Goal: Task Accomplishment & Management: Use online tool/utility

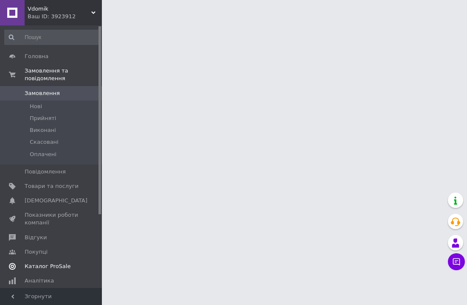
click at [59, 266] on span "Каталог ProSale" at bounding box center [48, 267] width 46 height 8
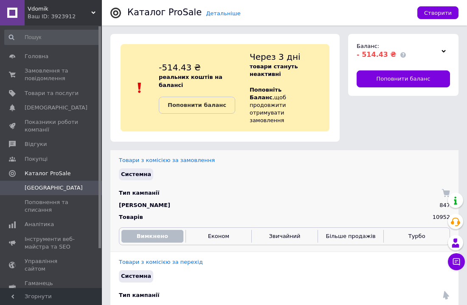
click at [299, 166] on div "Системна" at bounding box center [284, 174] width 335 height 16
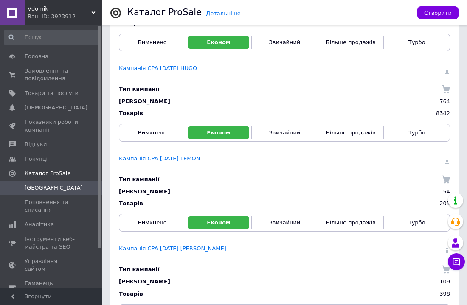
scroll to position [263, 0]
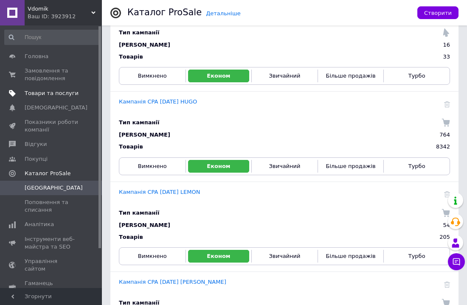
click at [63, 94] on span "Товари та послуги" at bounding box center [52, 94] width 54 height 8
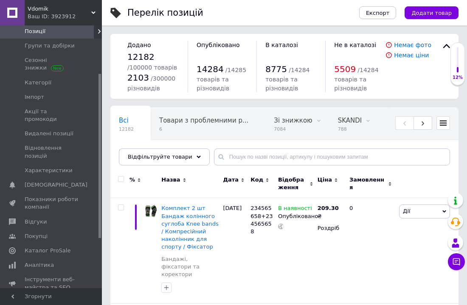
drag, startPoint x: 100, startPoint y: 172, endPoint x: 99, endPoint y: 219, distance: 46.3
click at [99, 219] on div at bounding box center [100, 156] width 3 height 164
click at [34, 100] on span "Імпорт" at bounding box center [35, 99] width 20 height 8
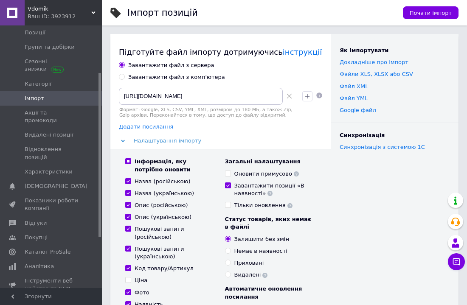
click at [380, 221] on div "Як імпортувати Докладніше про імпорт Файли ХLS, XLSX або CSV Файл XML Файл YML …" at bounding box center [394, 226] width 127 height 384
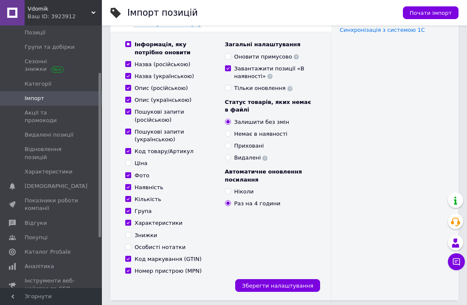
scroll to position [119, 0]
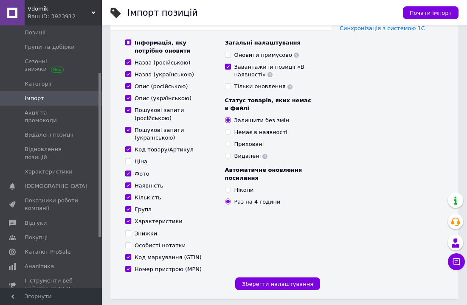
click at [129, 161] on input "Ціна" at bounding box center [128, 161] width 6 height 6
checkbox input "true"
click at [129, 234] on input "Знижки" at bounding box center [128, 234] width 6 height 6
checkbox input "true"
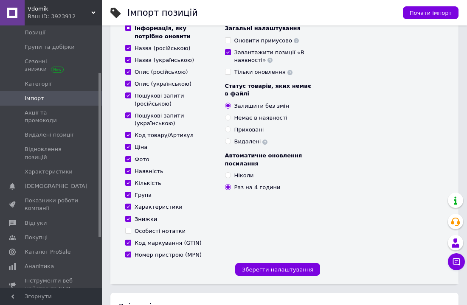
scroll to position [136, 0]
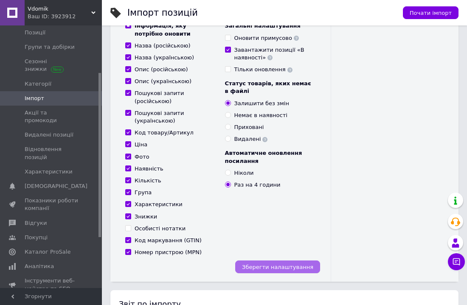
click at [302, 266] on span "Зберегти налаштування" at bounding box center [277, 267] width 71 height 6
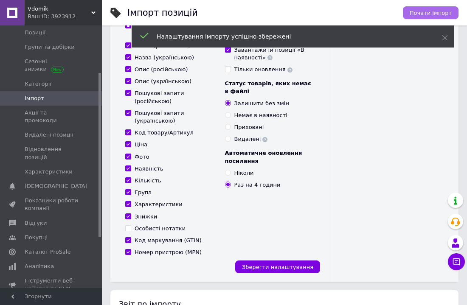
click at [431, 13] on span "Почати імпорт" at bounding box center [431, 13] width 42 height 6
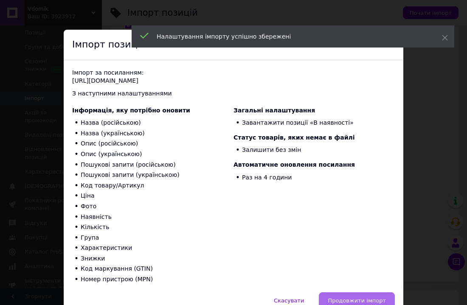
click at [352, 299] on span "Продовжити імпорт" at bounding box center [357, 301] width 58 height 6
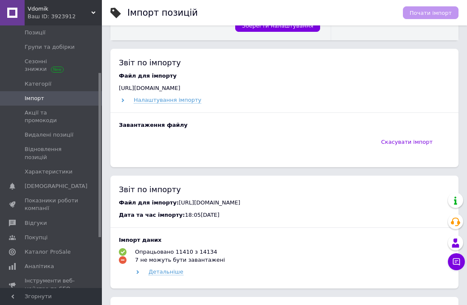
scroll to position [391, 0]
